Goal: Navigation & Orientation: Find specific page/section

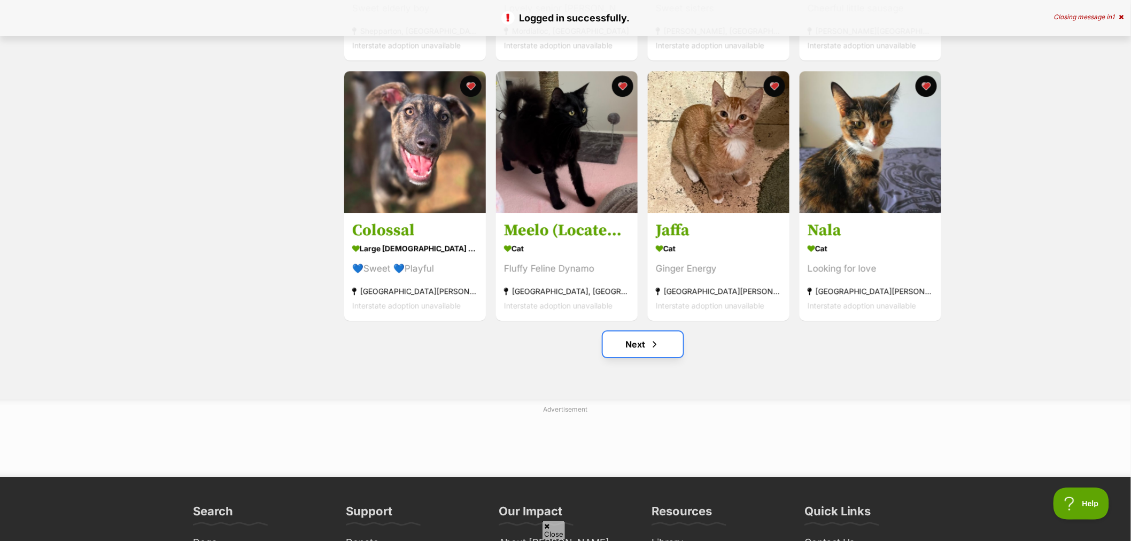
click at [648, 346] on link "Next" at bounding box center [643, 344] width 80 height 26
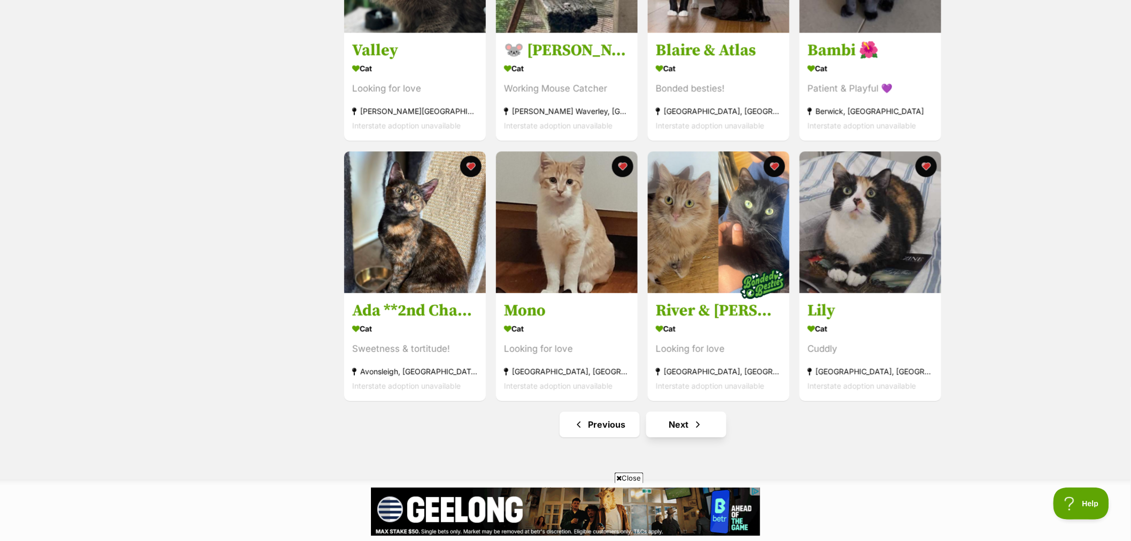
scroll to position [1128, 0]
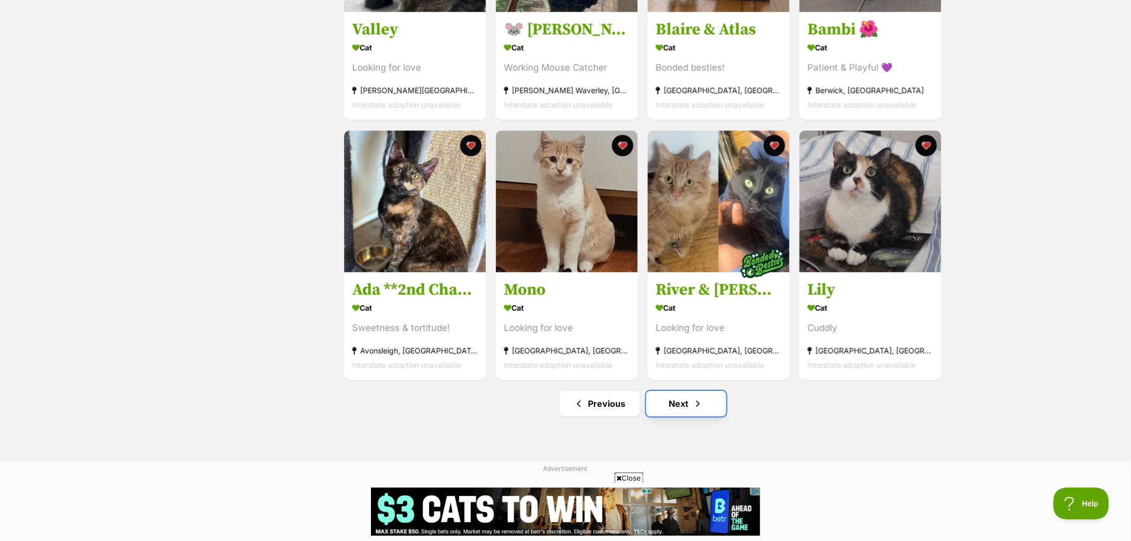
click at [703, 403] on link "Next" at bounding box center [686, 404] width 80 height 26
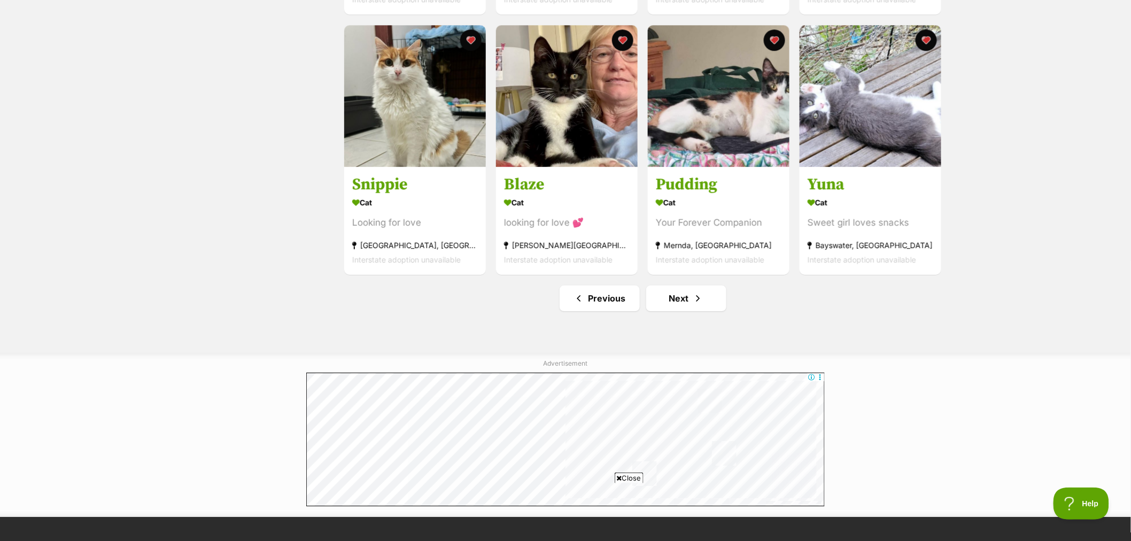
scroll to position [1247, 0]
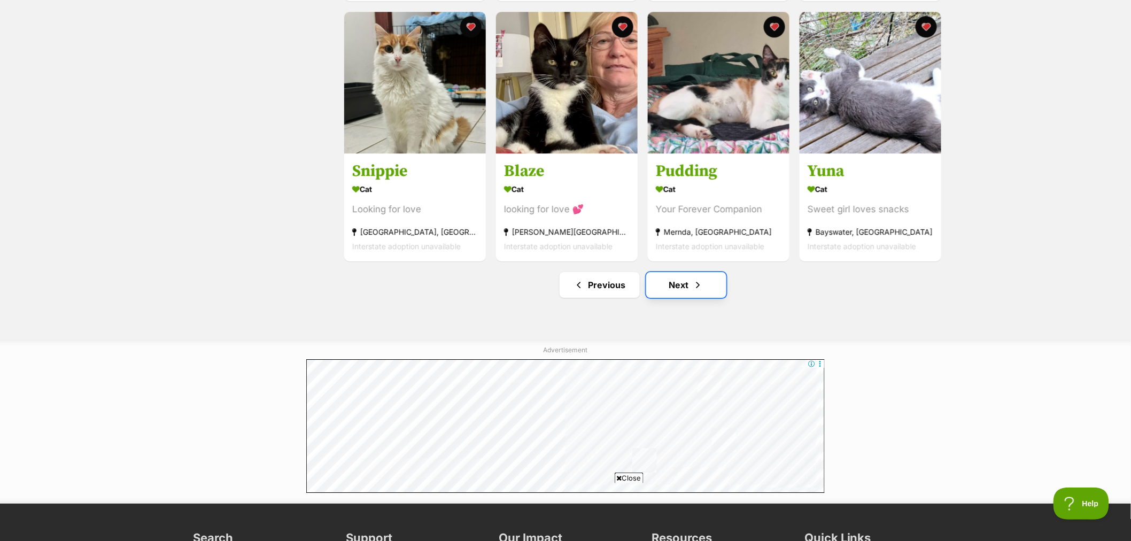
click at [692, 287] on span "Next page" at bounding box center [697, 284] width 11 height 13
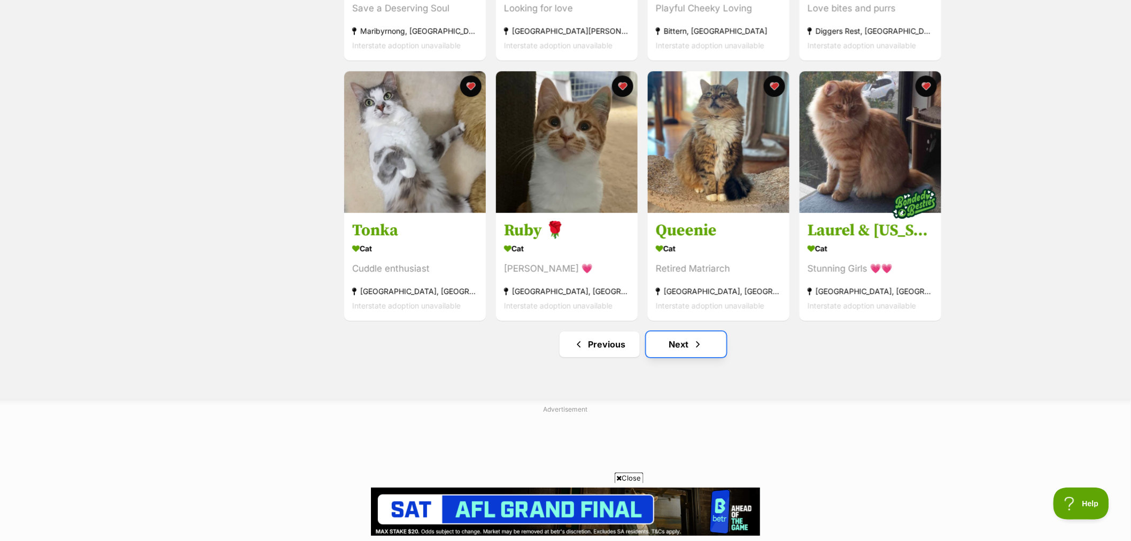
click at [690, 346] on link "Next" at bounding box center [686, 344] width 80 height 26
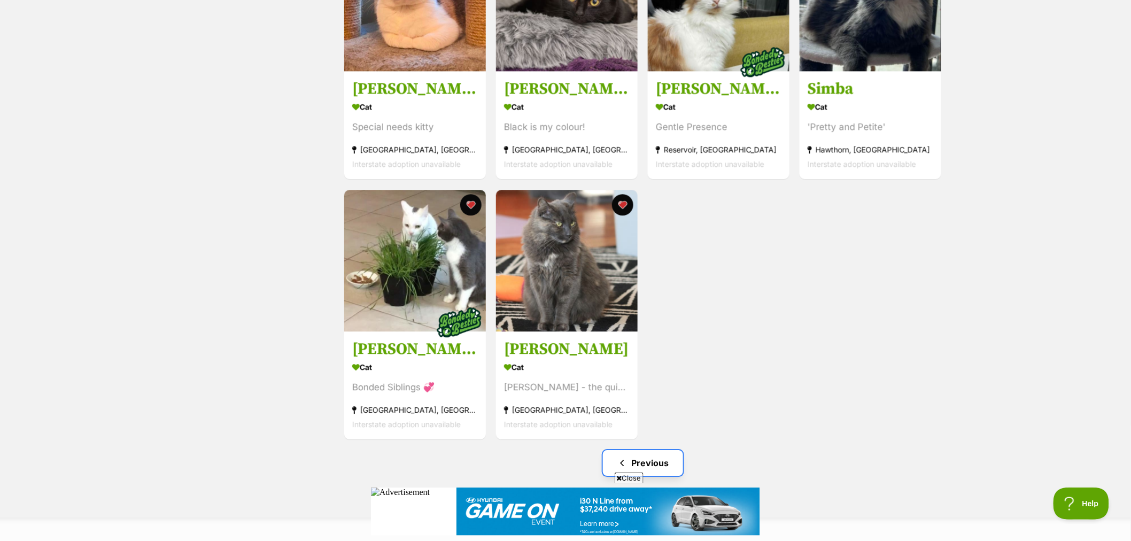
click at [655, 469] on link "Previous" at bounding box center [643, 463] width 80 height 26
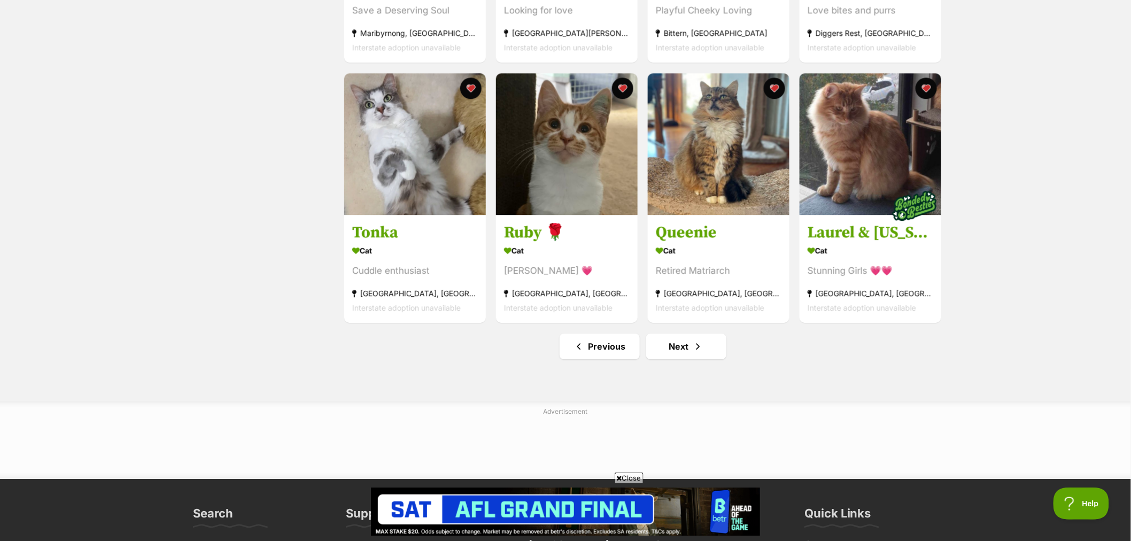
scroll to position [1247, 0]
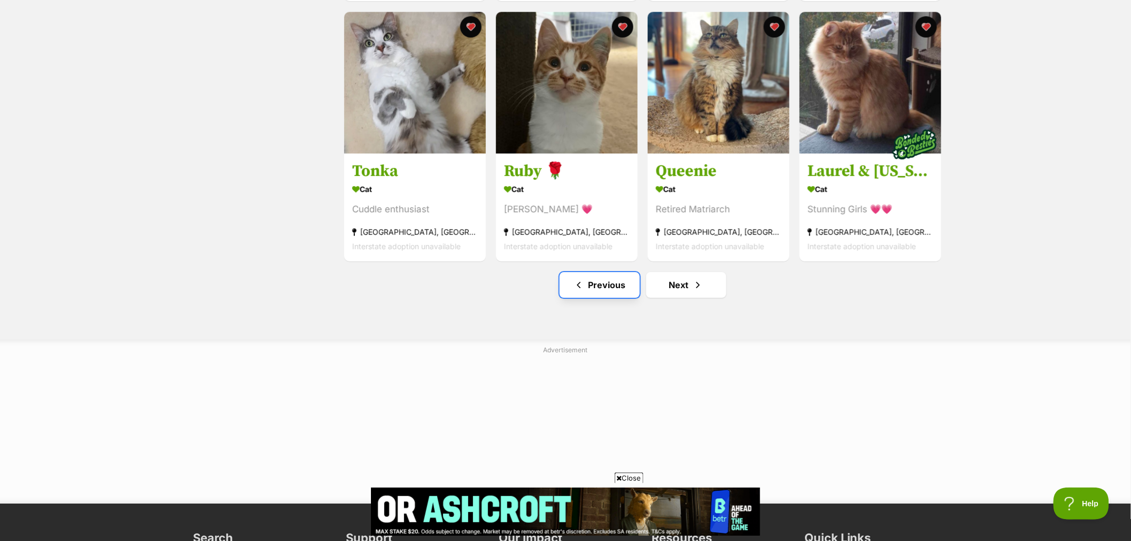
click at [617, 291] on link "Previous" at bounding box center [599, 285] width 80 height 26
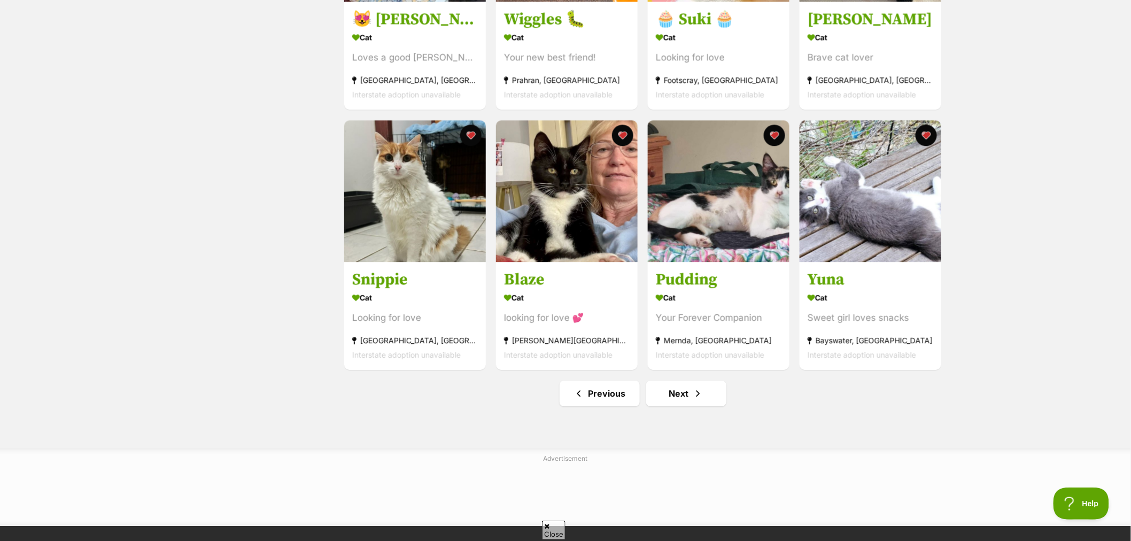
scroll to position [1187, 0]
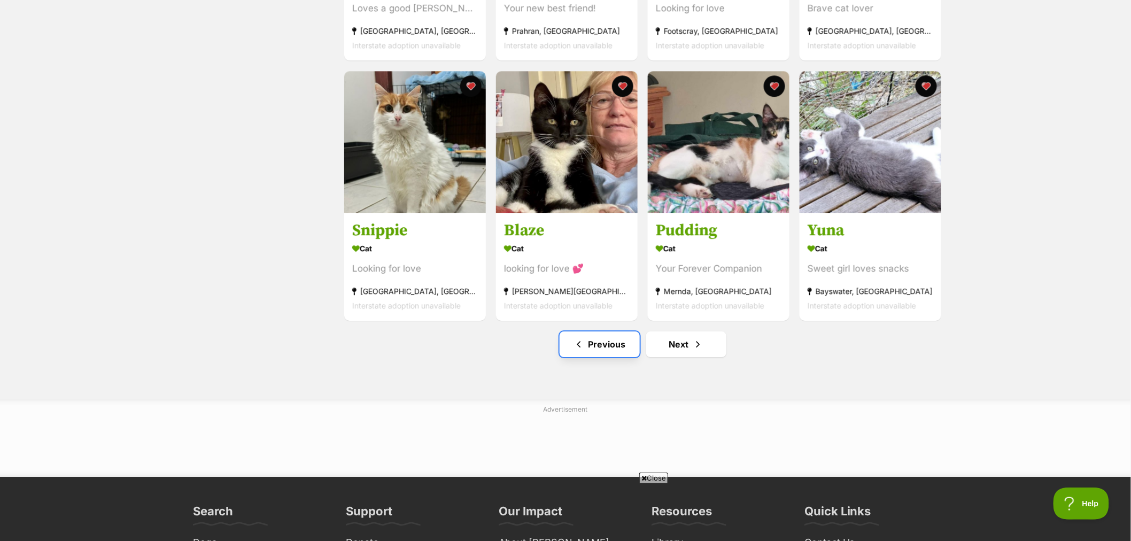
click at [617, 351] on link "Previous" at bounding box center [599, 344] width 80 height 26
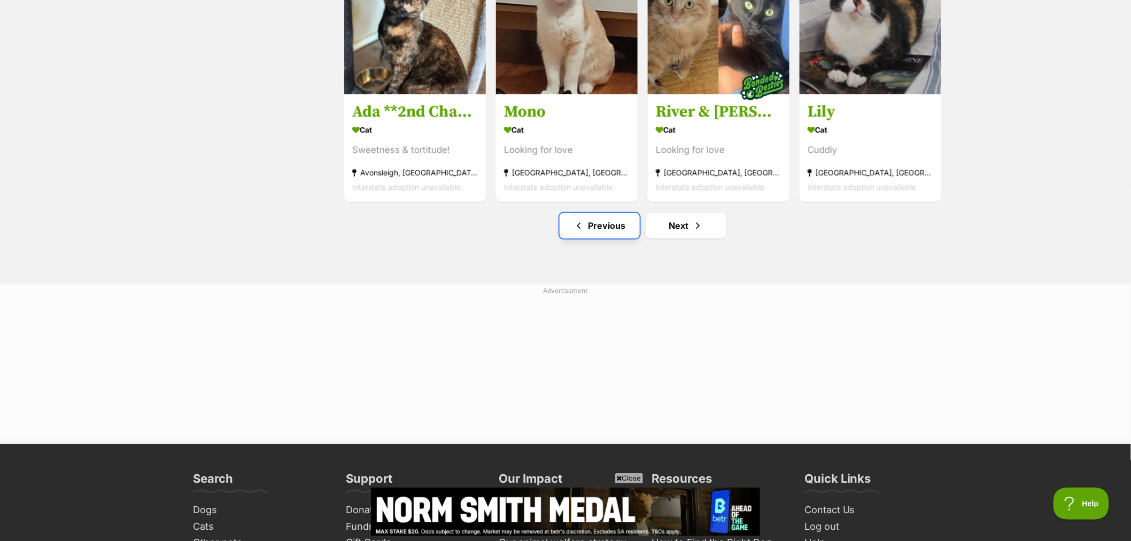
click at [621, 226] on link "Previous" at bounding box center [599, 226] width 80 height 26
